Goal: Information Seeking & Learning: Learn about a topic

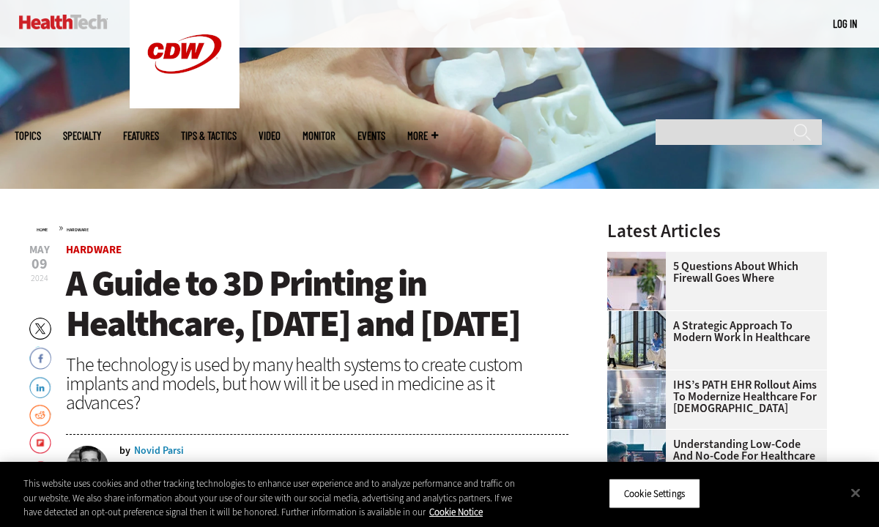
scroll to position [249, 0]
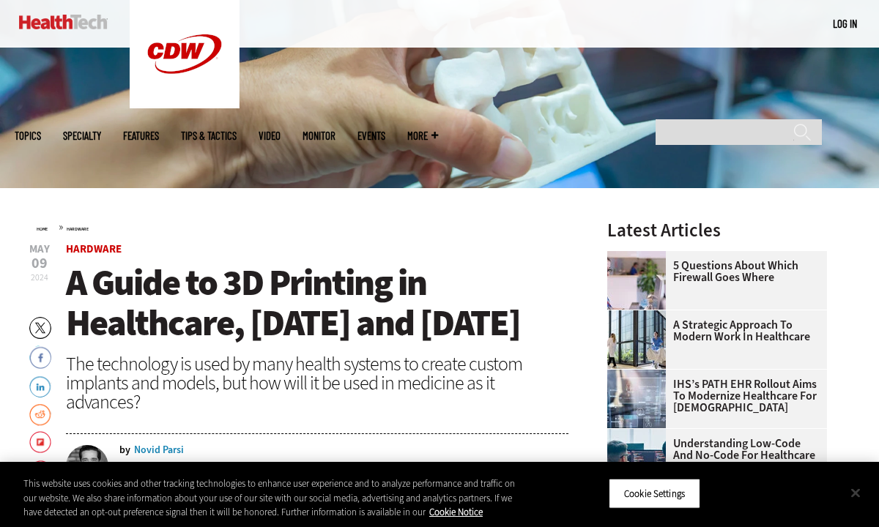
click at [858, 488] on button "Close" at bounding box center [855, 493] width 32 height 32
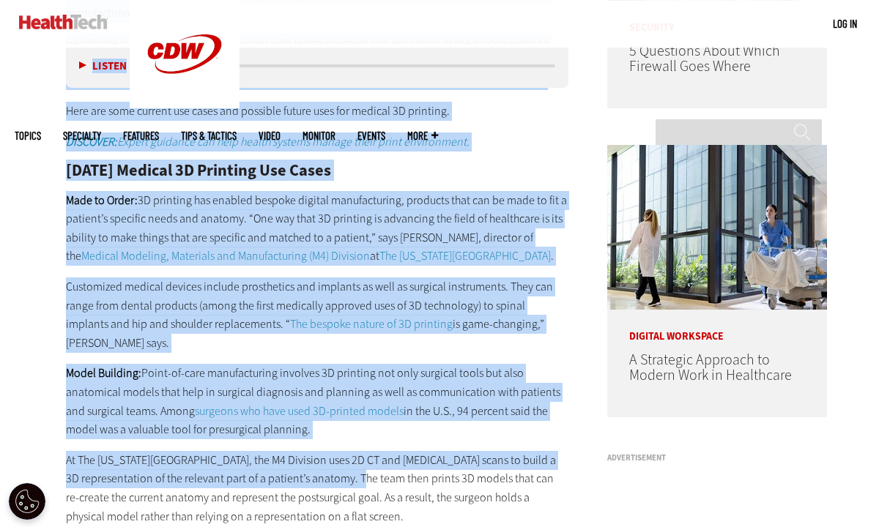
scroll to position [953, 0]
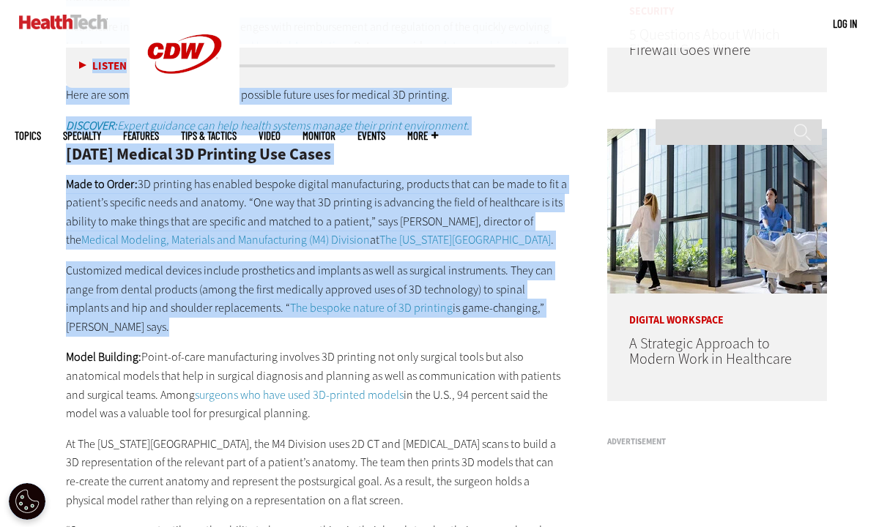
drag, startPoint x: 67, startPoint y: 91, endPoint x: 347, endPoint y: 377, distance: 400.7
copy article "L Ipsum do 9S Ametcons ad Elitseddoe, Tempo inc Utlabore Etd magnaaliqu en admi…"
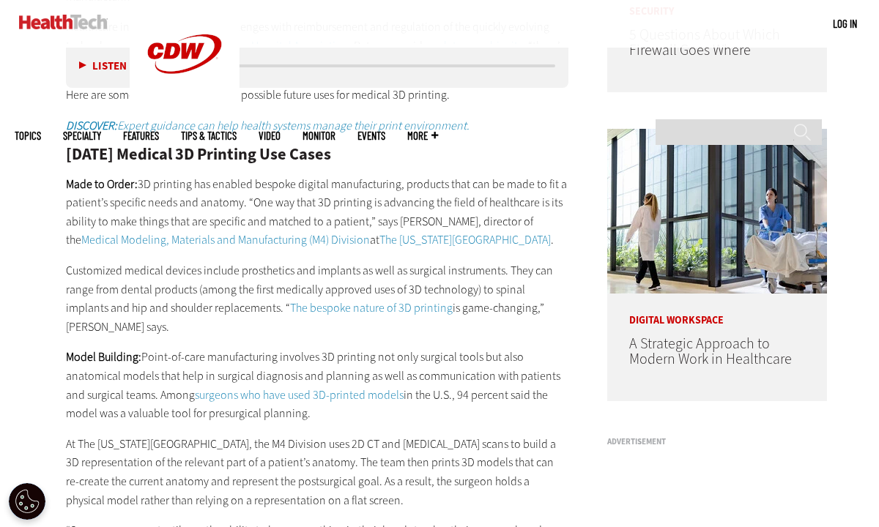
click at [436, 163] on h2 "[DATE] Medical 3D Printing Use Cases" at bounding box center [317, 154] width 502 height 16
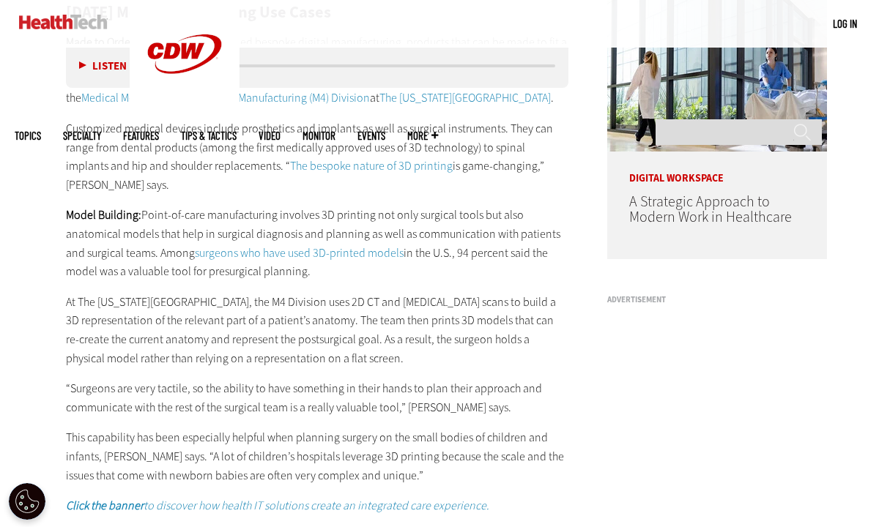
scroll to position [1098, 0]
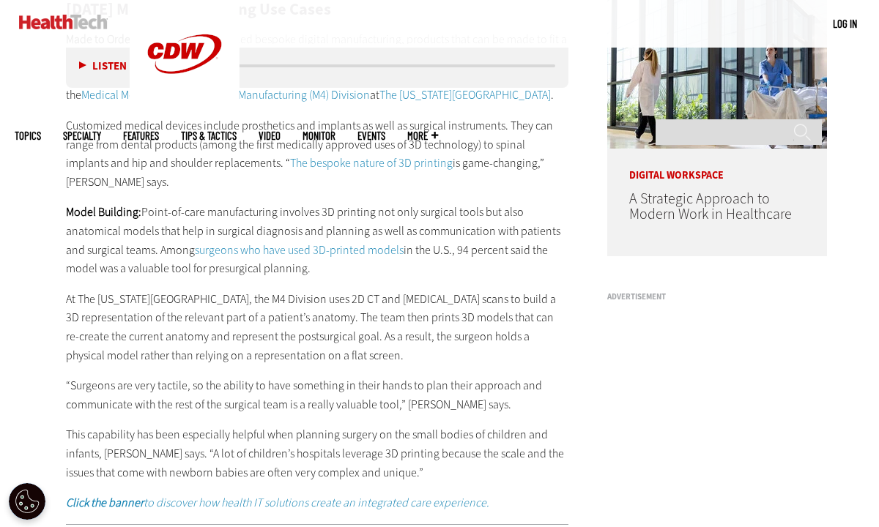
click at [355, 258] on link "surgeons who have used 3D-printed models" at bounding box center [299, 249] width 209 height 15
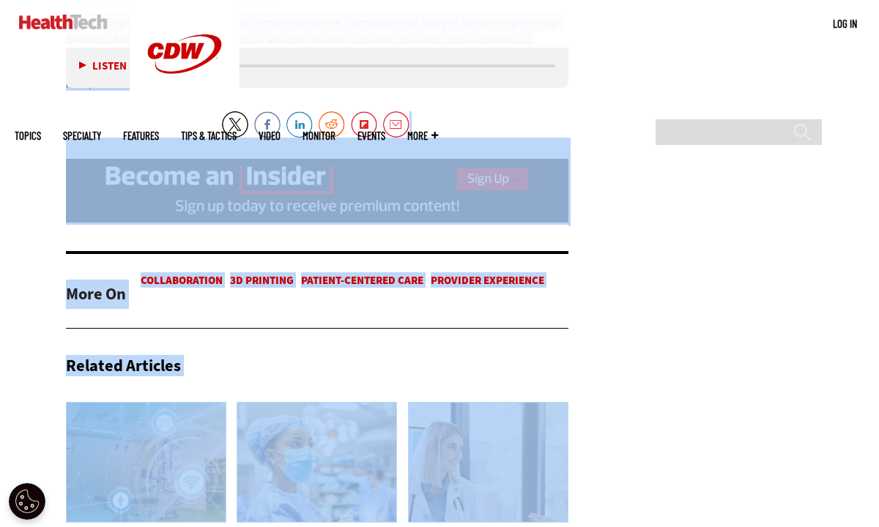
scroll to position [2957, 0]
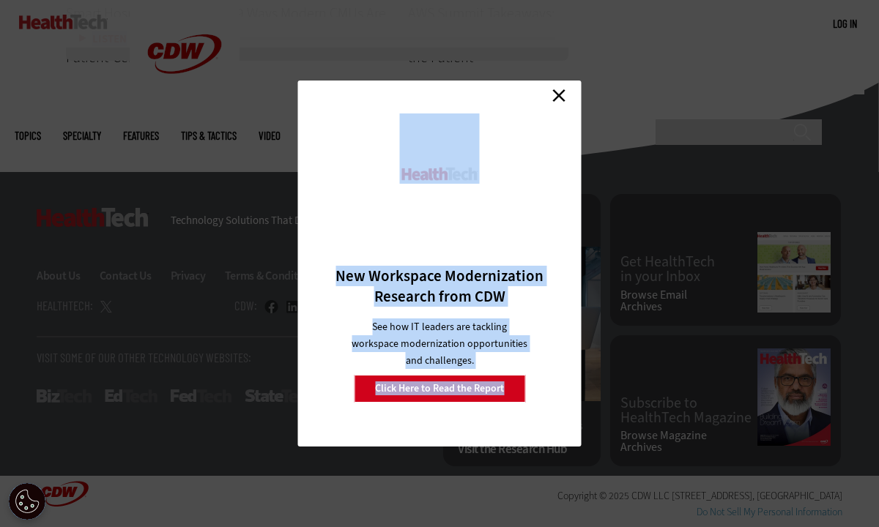
drag, startPoint x: 64, startPoint y: 301, endPoint x: 469, endPoint y: 105, distance: 450.6
click at [562, 94] on link "Close" at bounding box center [559, 95] width 22 height 22
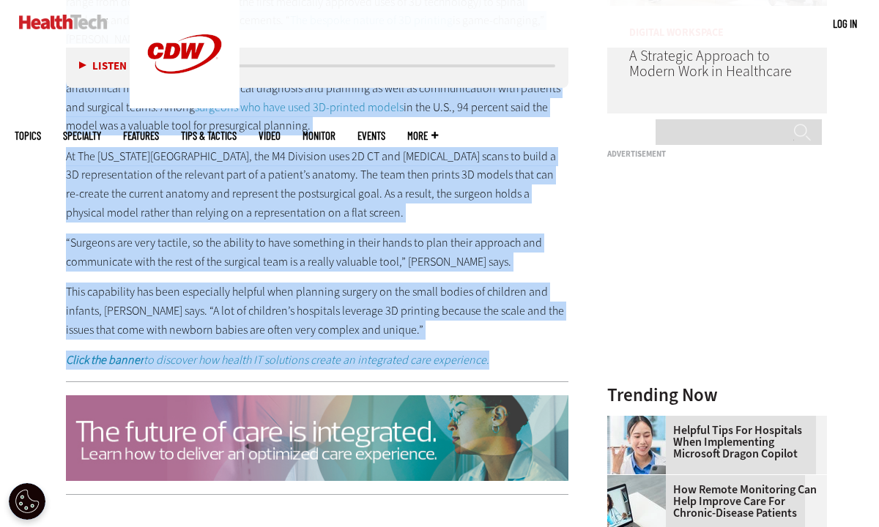
scroll to position [1243, 0]
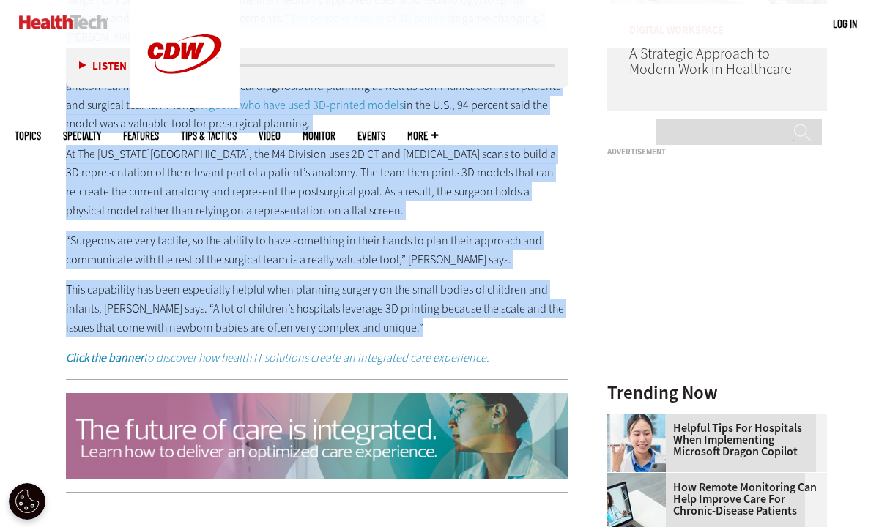
drag, startPoint x: 58, startPoint y: 346, endPoint x: 227, endPoint y: 384, distance: 173.4
click at [227, 384] on article "[DATE] Twitter Facebook LinkedIn Reddit Flipboard Email Hardware A Guide to 3D …" at bounding box center [303, 492] width 532 height 2484
copy div "7L ipsumdol sit ametcon ad e seddoeiusmodte incididunt ut laboreetdo ma aliqua …"
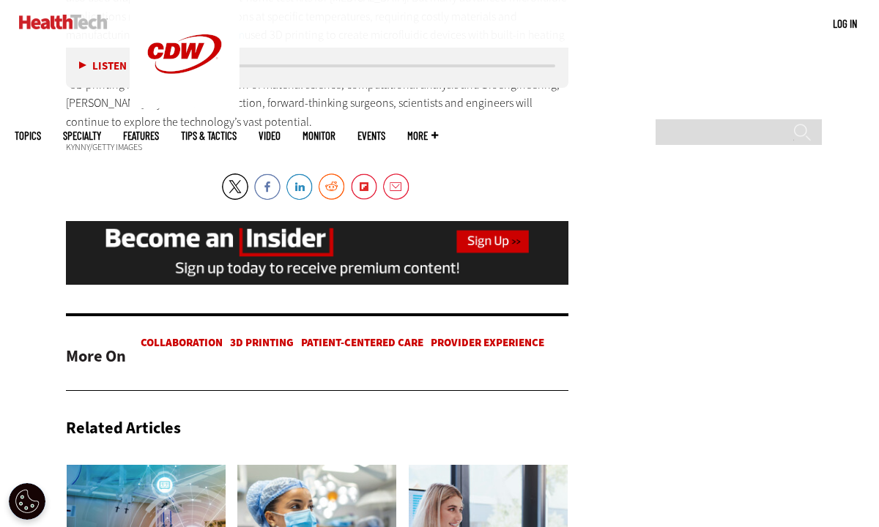
scroll to position [2289, 0]
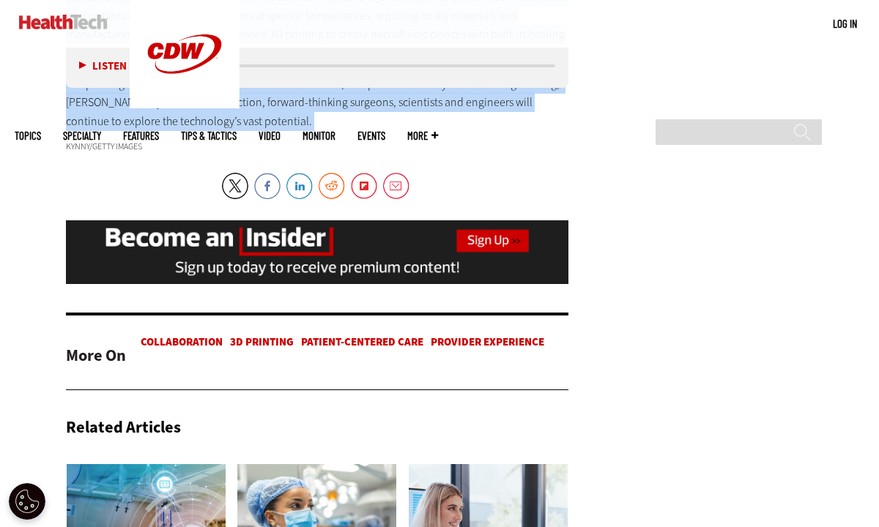
drag, startPoint x: 63, startPoint y: 317, endPoint x: 223, endPoint y: 174, distance: 214.7
copy div "Lor Ipsumd Sitametco ad 7E Seddoeiu te Incididunt Utl Etdolore, Mag Aliquaeni: …"
